Goal: Task Accomplishment & Management: Manage account settings

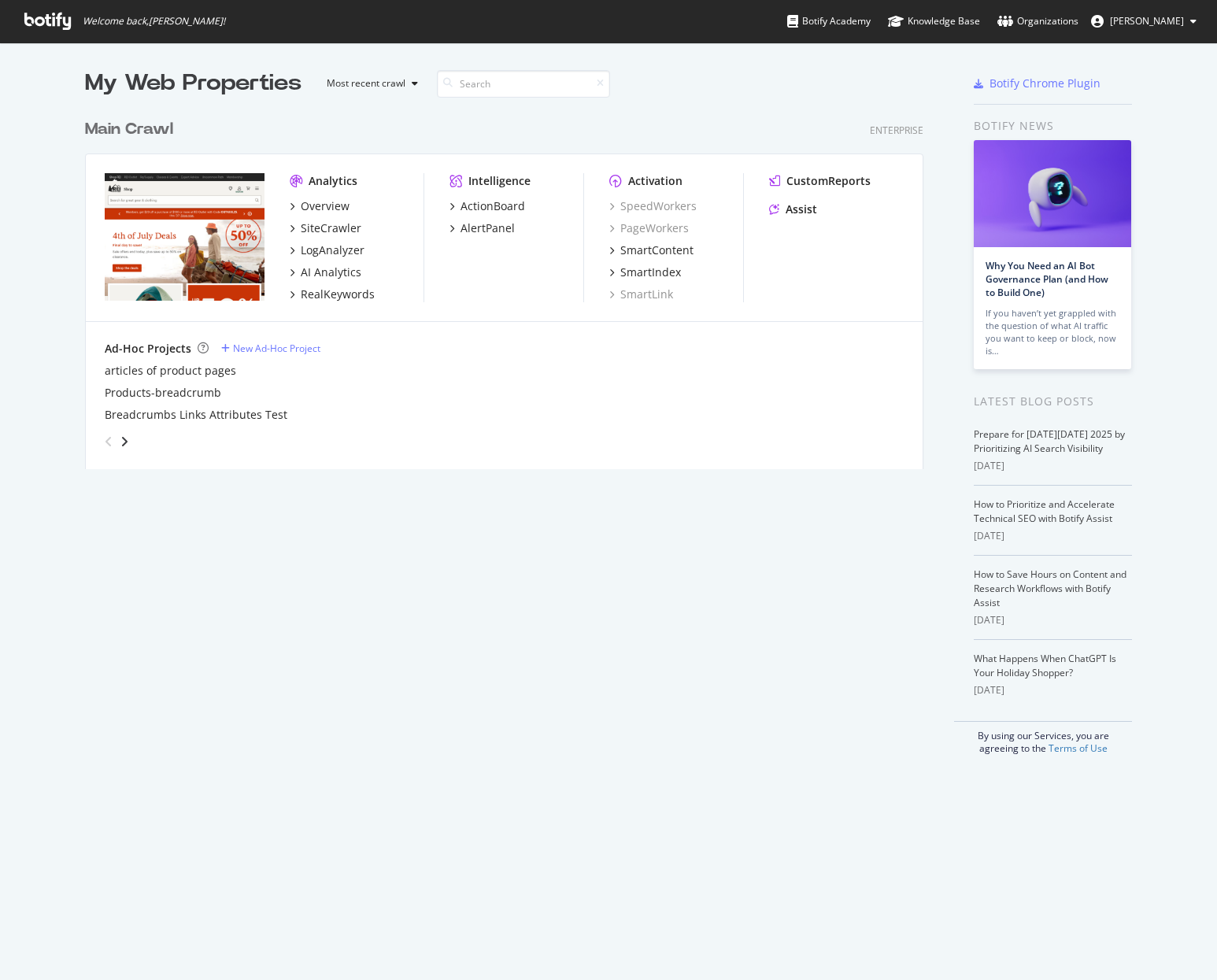
scroll to position [969, 1194]
click at [309, 220] on div "SiteCrawler" at bounding box center [331, 227] width 61 height 15
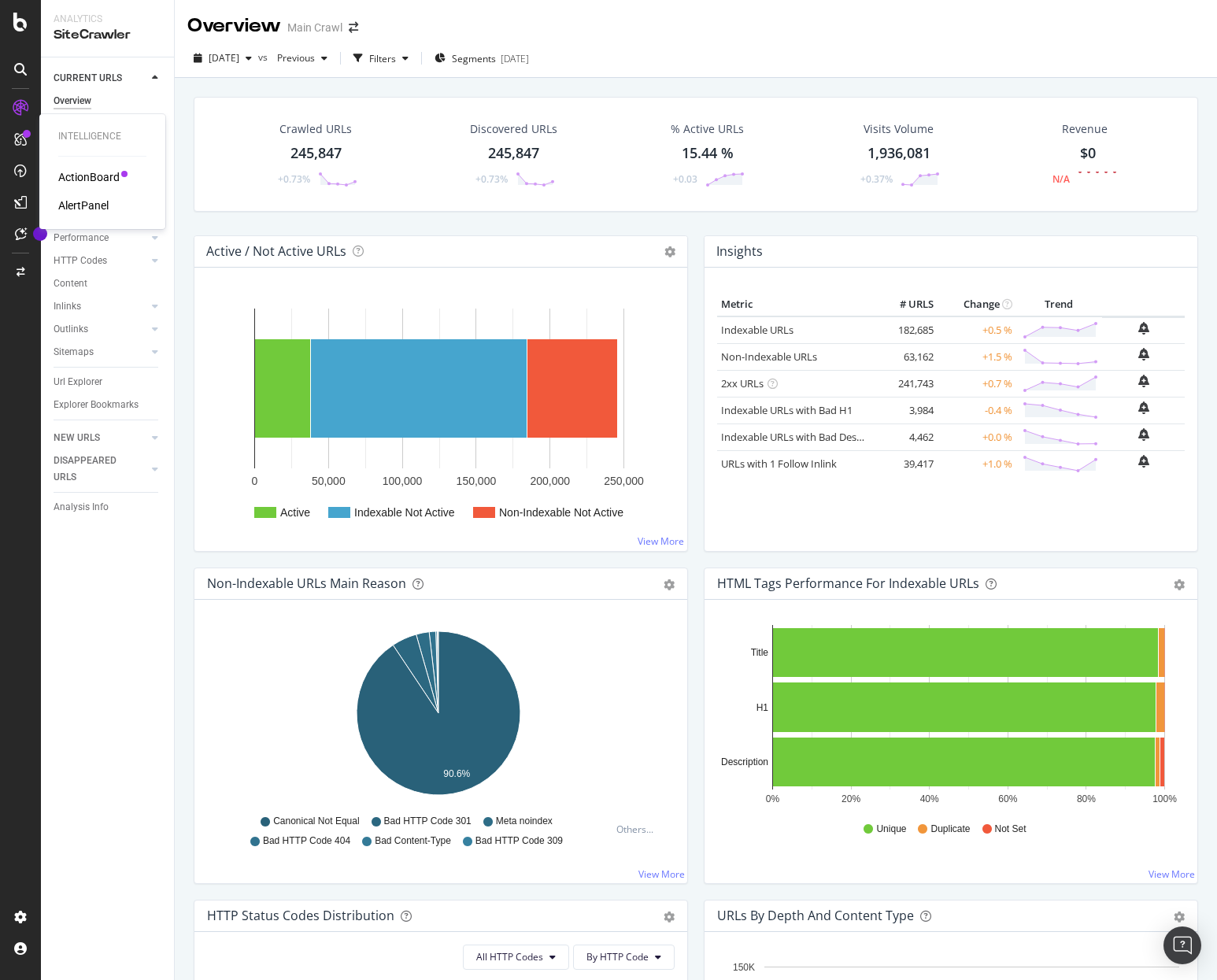
click at [82, 206] on div "AlertPanel" at bounding box center [83, 205] width 50 height 15
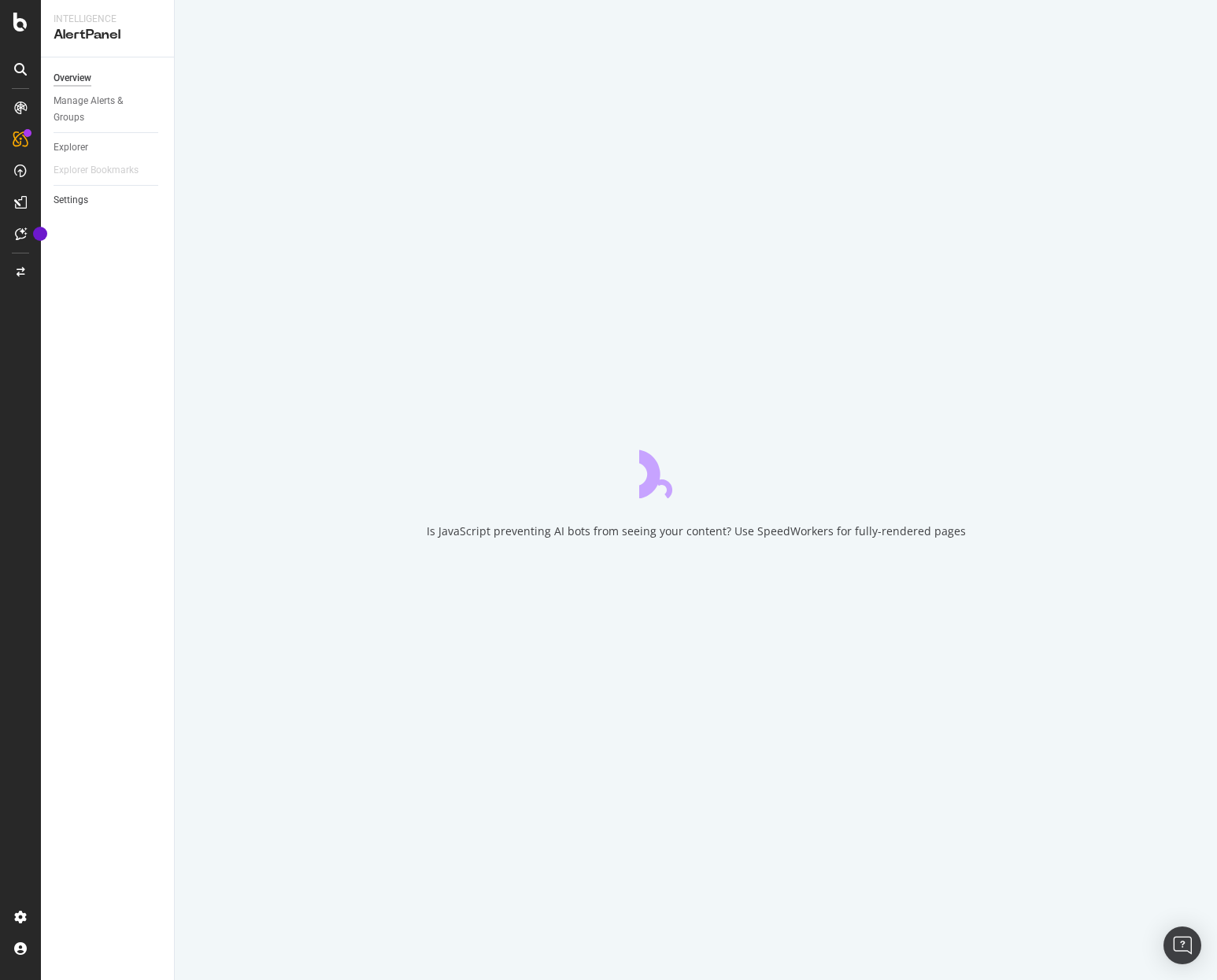
click at [98, 197] on link "Settings" at bounding box center [108, 200] width 109 height 16
select select "03"
select select "45"
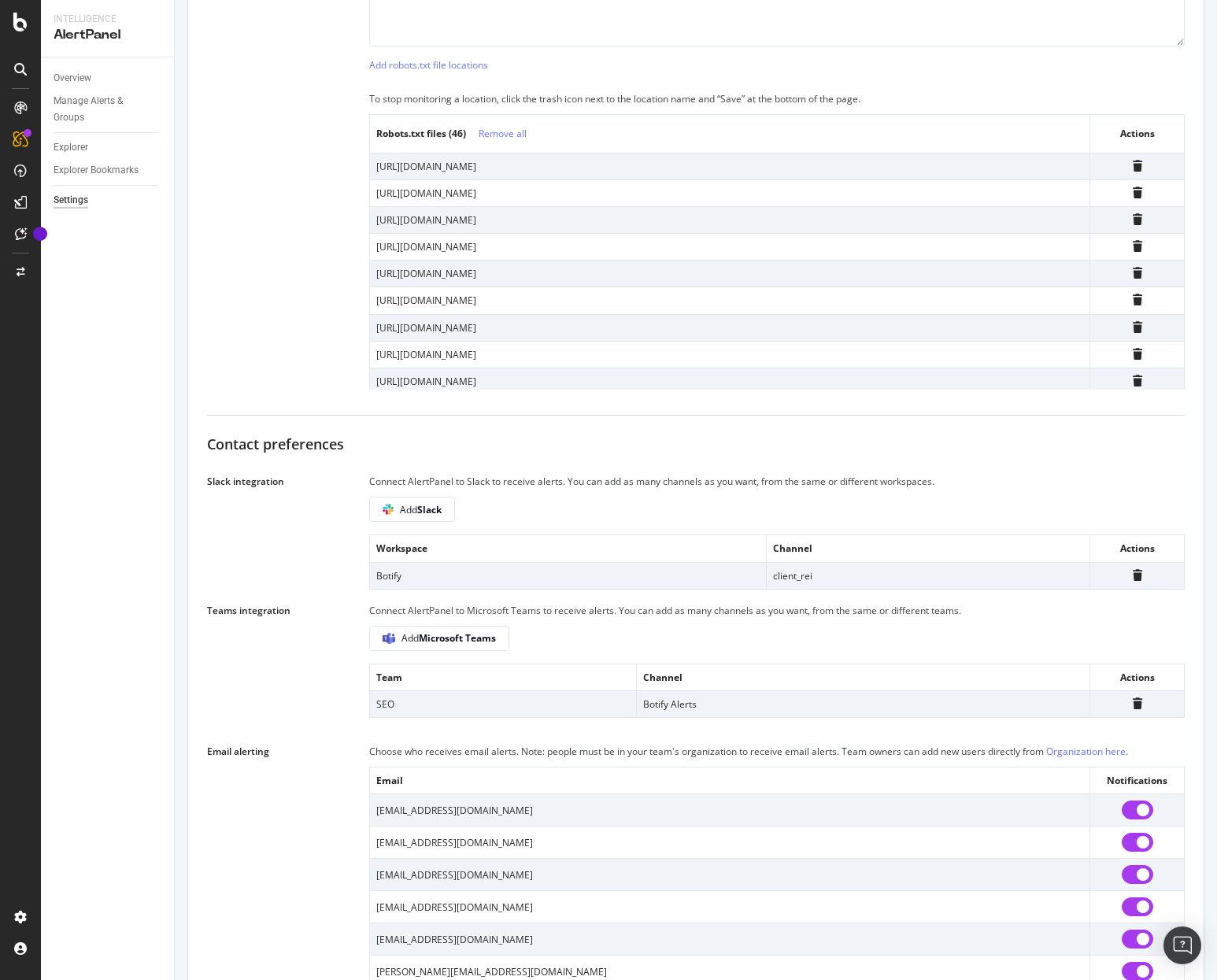
scroll to position [1304, 0]
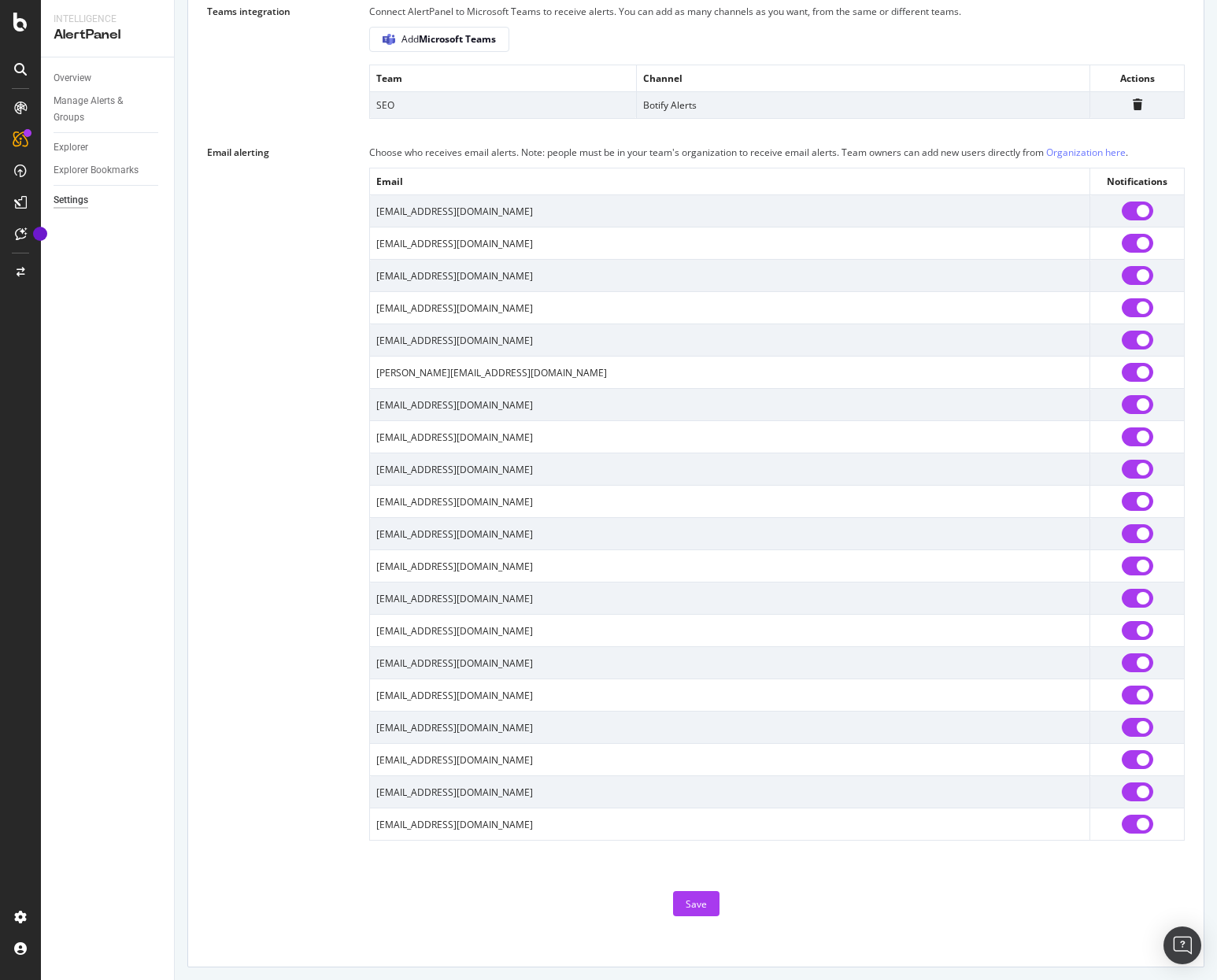
click at [1132, 308] on input "checkbox" at bounding box center [1137, 308] width 32 height 19
checkbox input "false"
click at [1128, 245] on input "checkbox" at bounding box center [1137, 243] width 32 height 19
checkbox input "false"
click at [1128, 694] on input "checkbox" at bounding box center [1137, 694] width 32 height 19
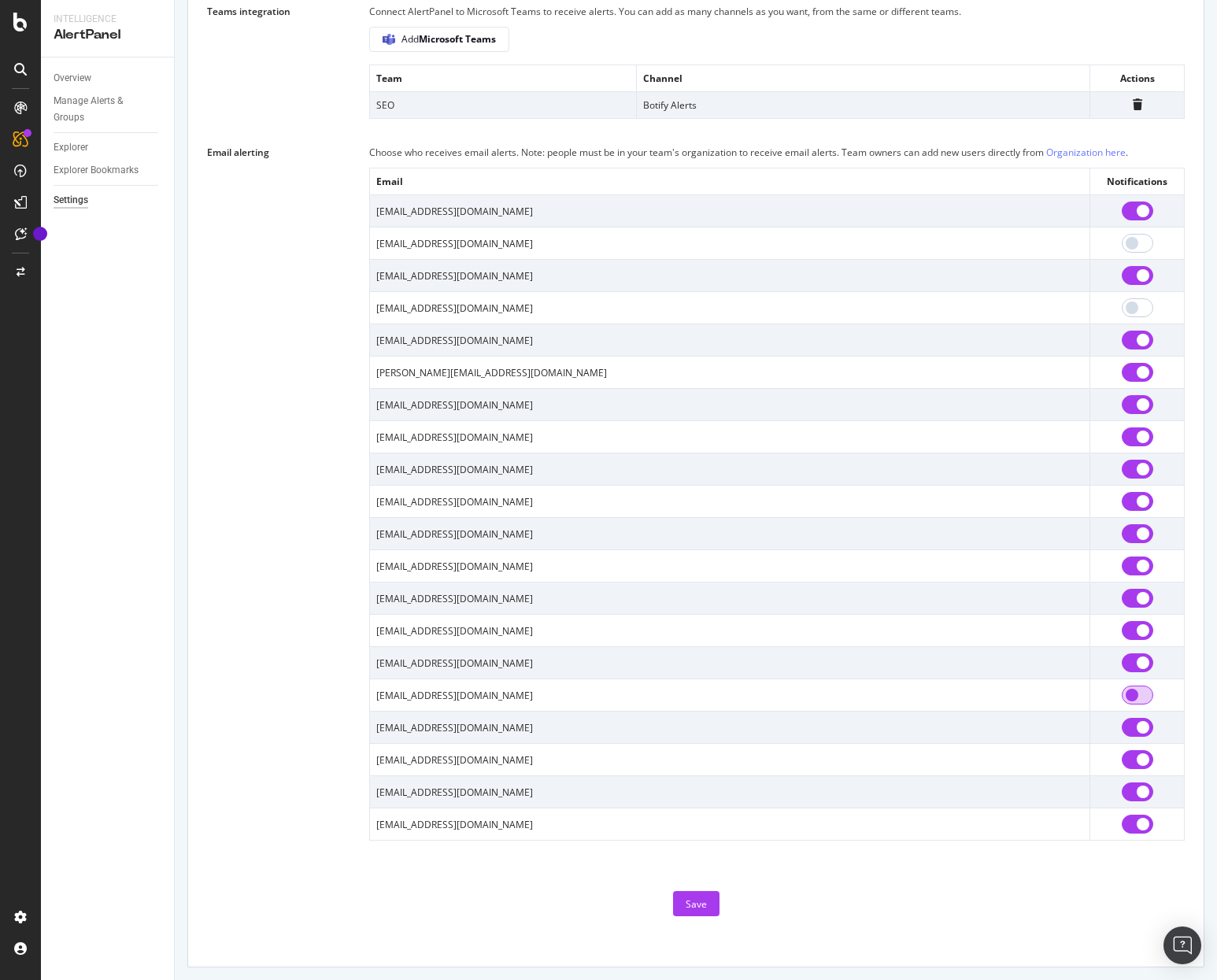
checkbox input "false"
click at [1130, 723] on input "checkbox" at bounding box center [1137, 727] width 32 height 19
checkbox input "false"
click at [301, 369] on div "Email alerting Choose who receives email alerts. Note: people must be in your t…" at bounding box center [696, 492] width 977 height 697
click at [700, 910] on button "Save" at bounding box center [696, 903] width 46 height 25
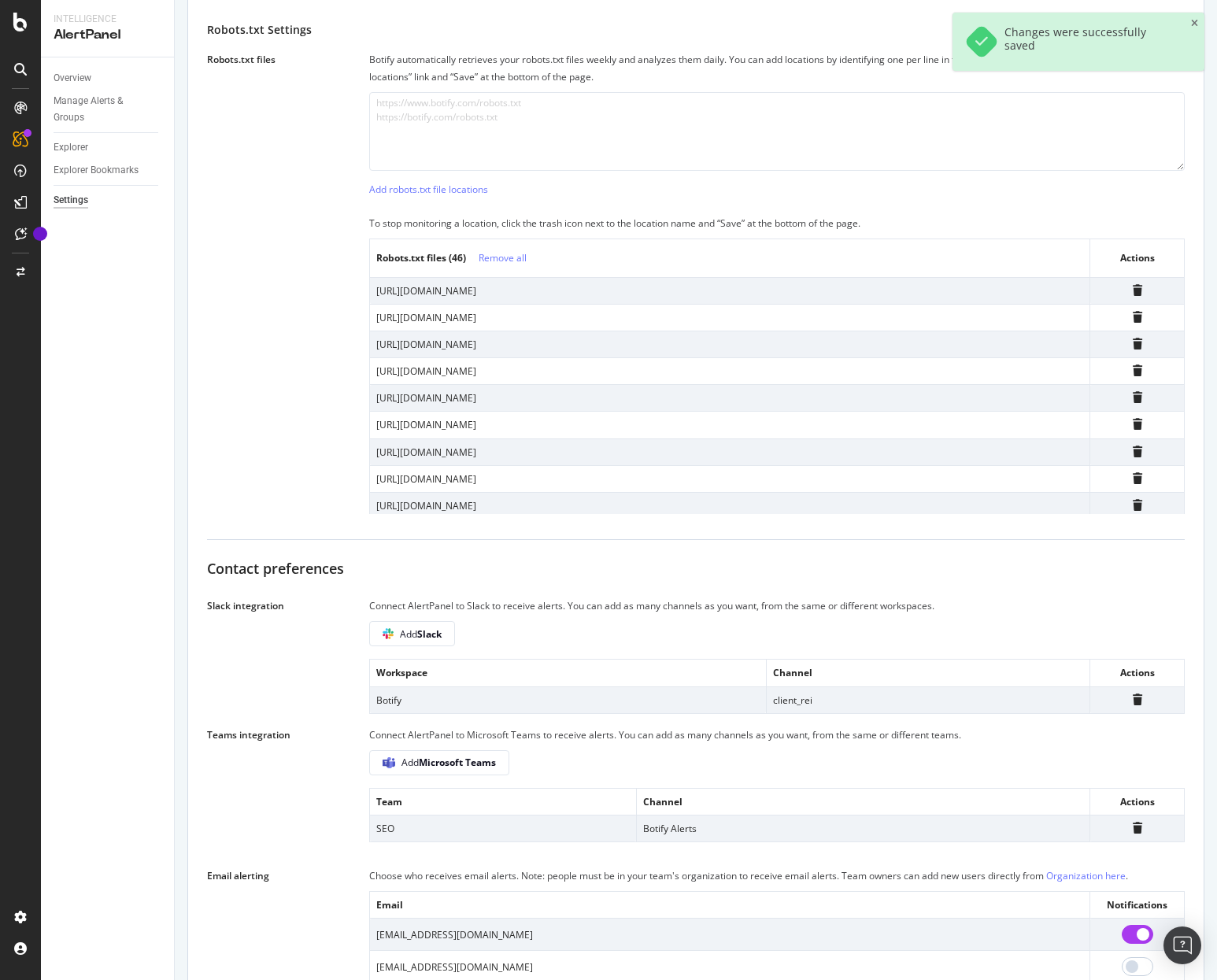
scroll to position [0, 0]
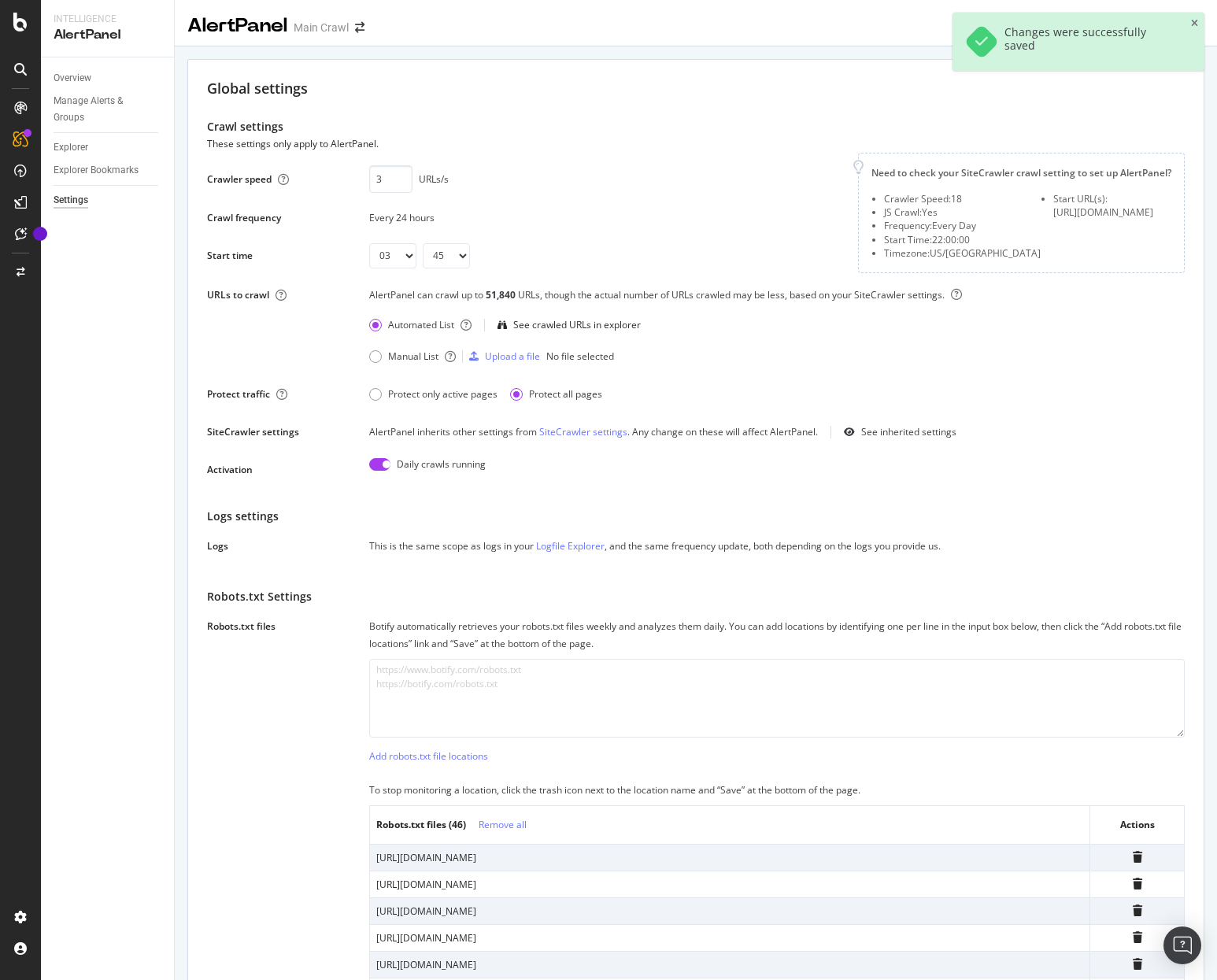
click at [328, 784] on div "Robots.txt files Botify automatically retrieves your robots.txt files weekly an…" at bounding box center [696, 850] width 977 height 463
